Goal: Use online tool/utility: Utilize a website feature to perform a specific function

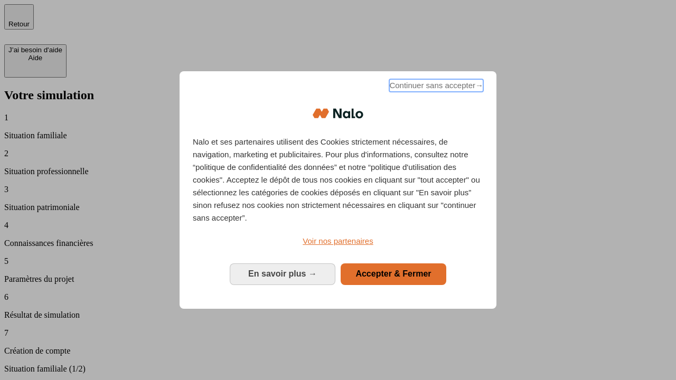
click at [435, 87] on span "Continuer sans accepter →" at bounding box center [436, 85] width 94 height 13
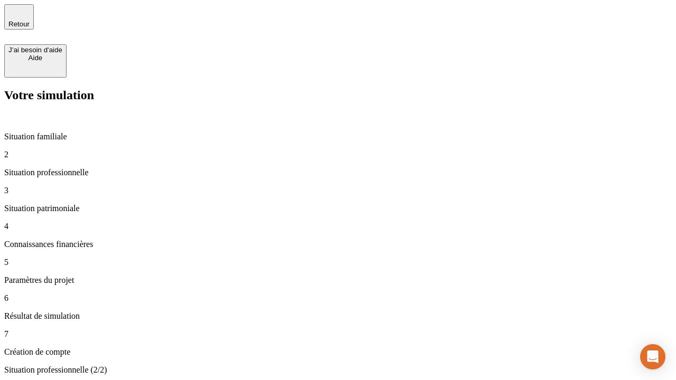
type input "70 000"
type input "1 000"
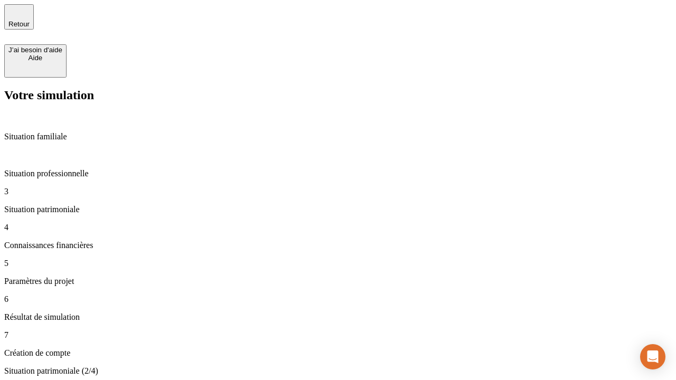
type input "800"
type input "6"
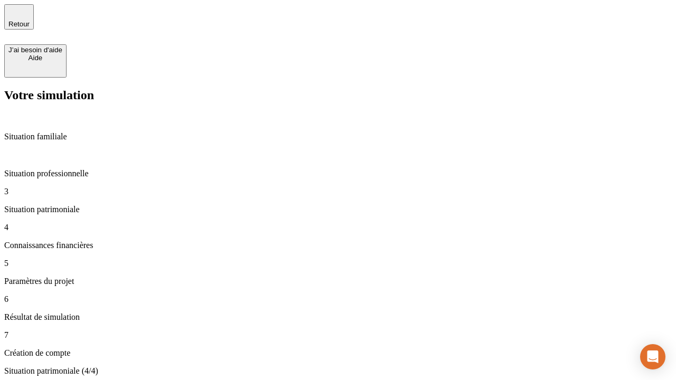
type input "400"
type input "3"
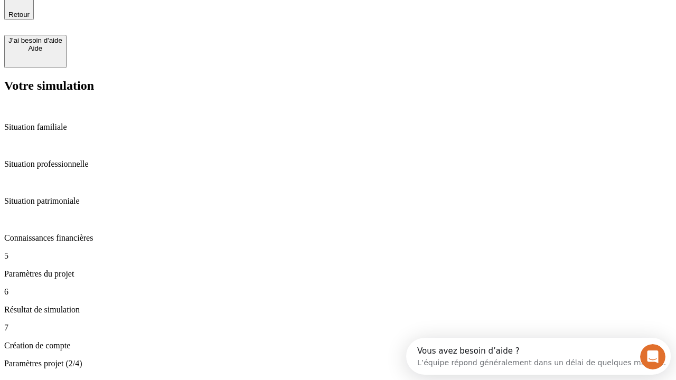
type input "35"
type input "500"
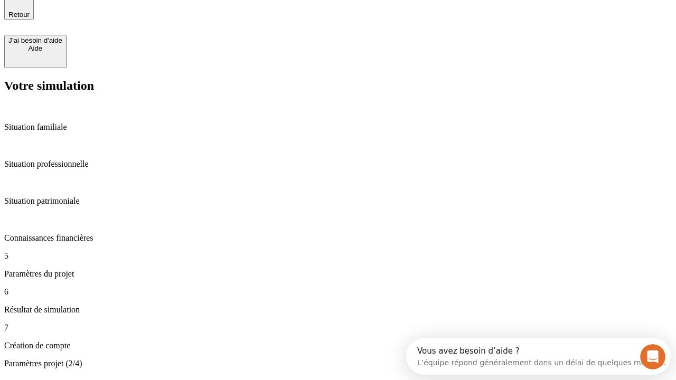
type input "640"
